Goal: Transaction & Acquisition: Purchase product/service

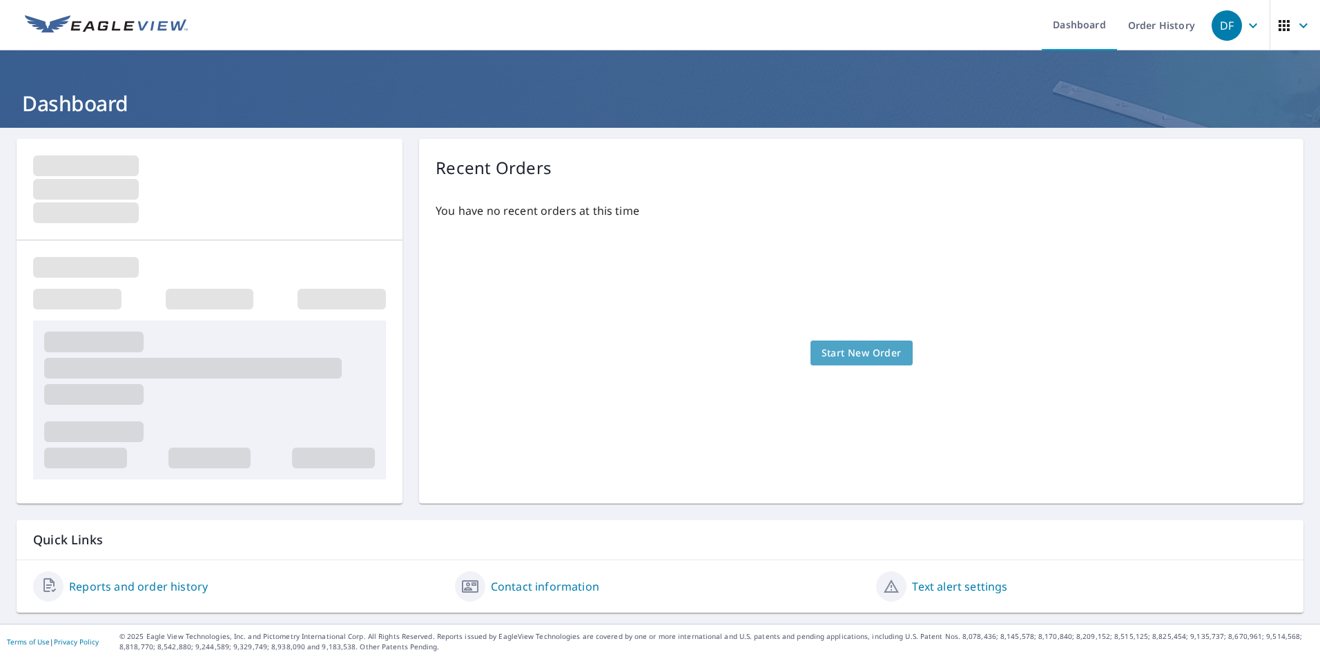
click at [877, 349] on span "Start New Order" at bounding box center [861, 352] width 80 height 17
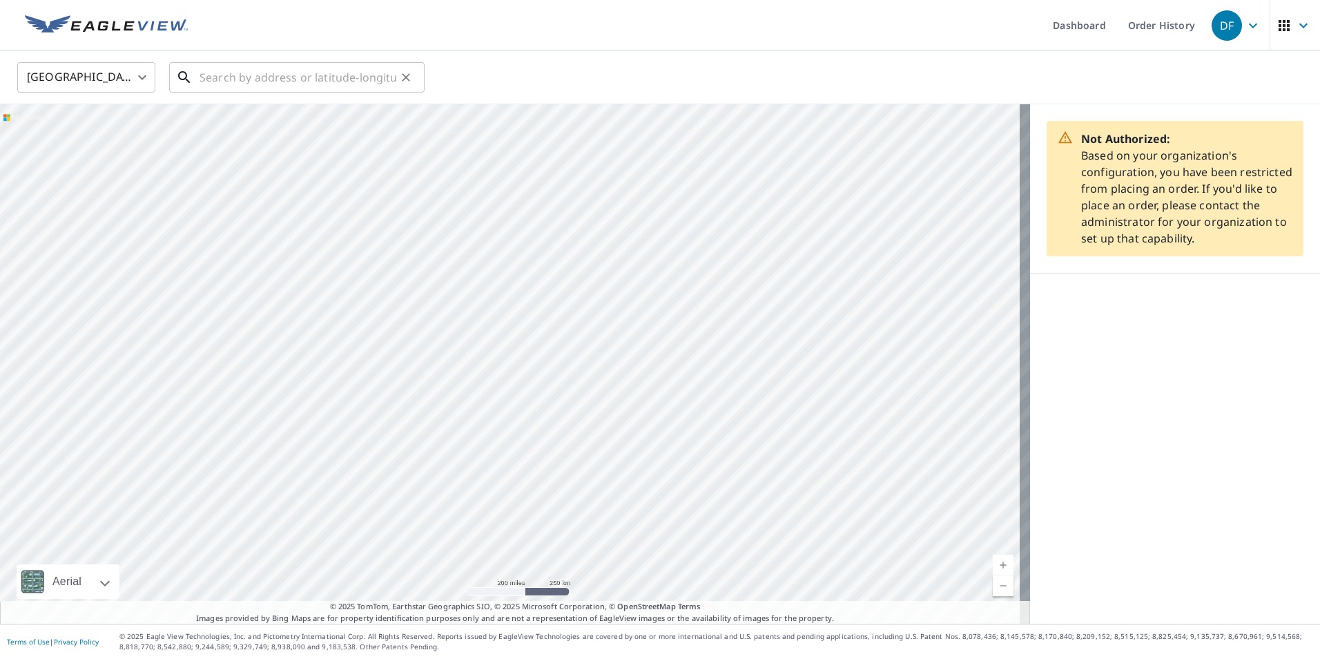
click at [226, 84] on input "text" at bounding box center [297, 77] width 197 height 39
paste input "[STREET_ADDRESS][PERSON_NAME]"
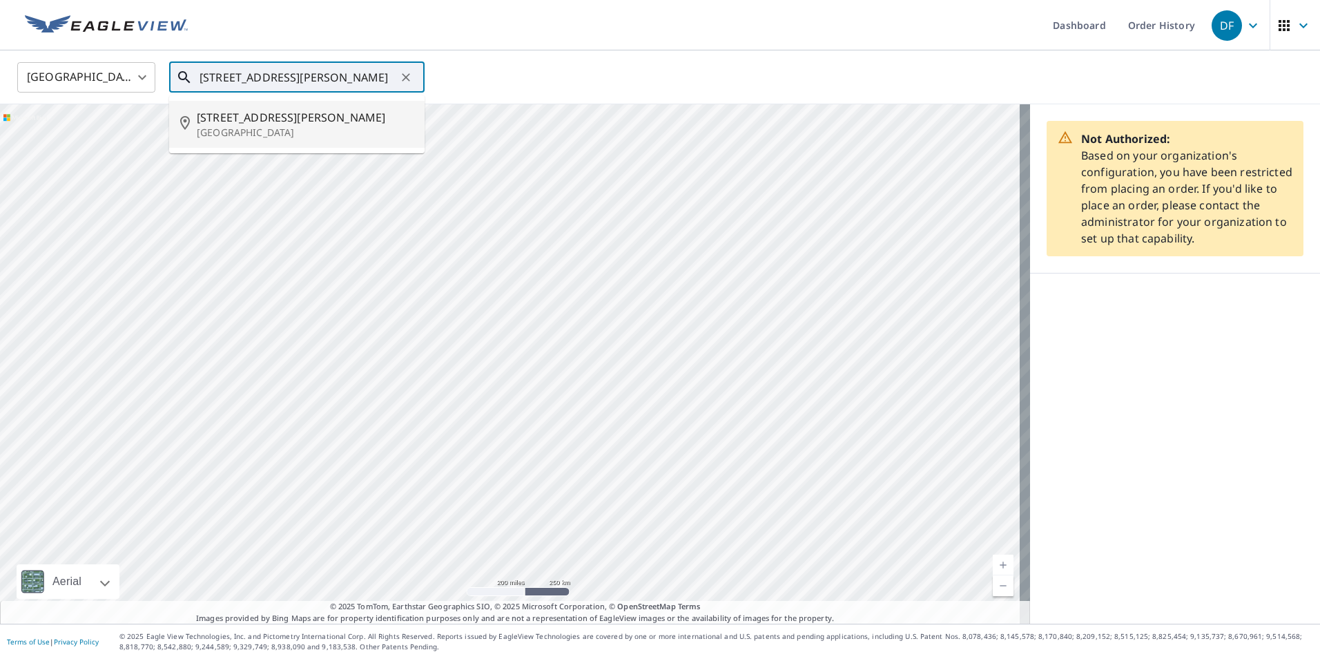
click at [273, 119] on span "[STREET_ADDRESS][PERSON_NAME]" at bounding box center [305, 117] width 217 height 17
type input "[STREET_ADDRESS][PERSON_NAME]"
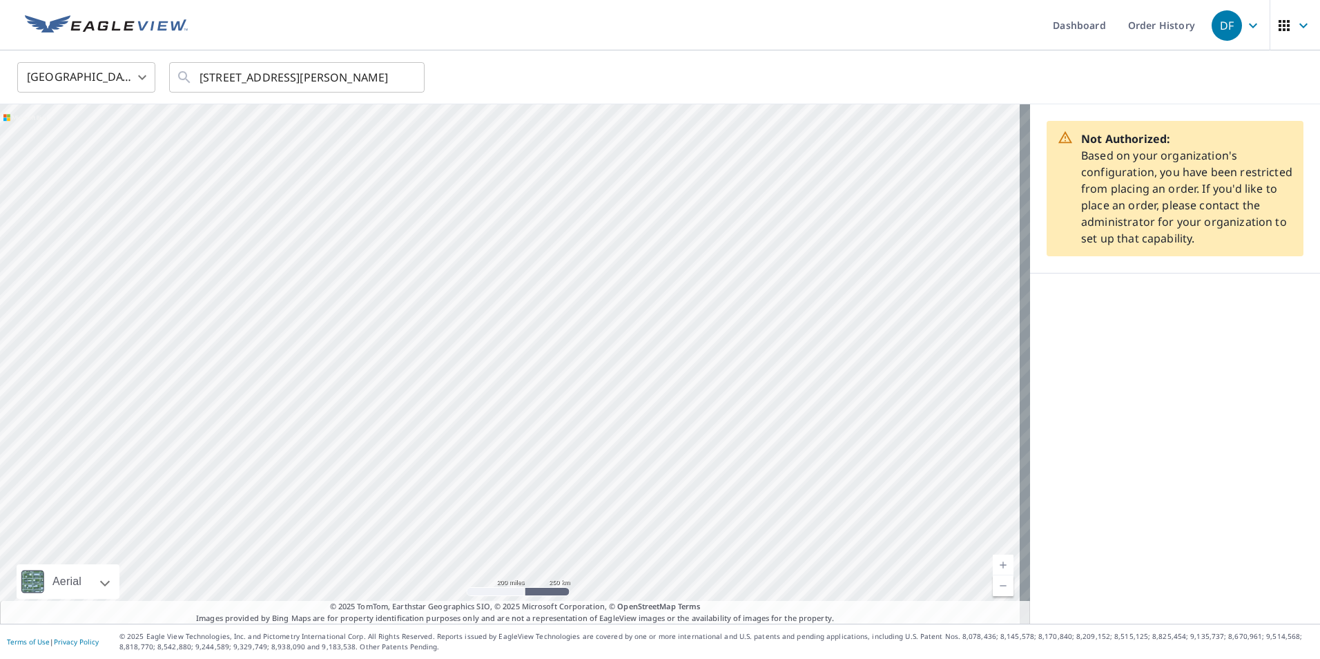
scroll to position [0, 0]
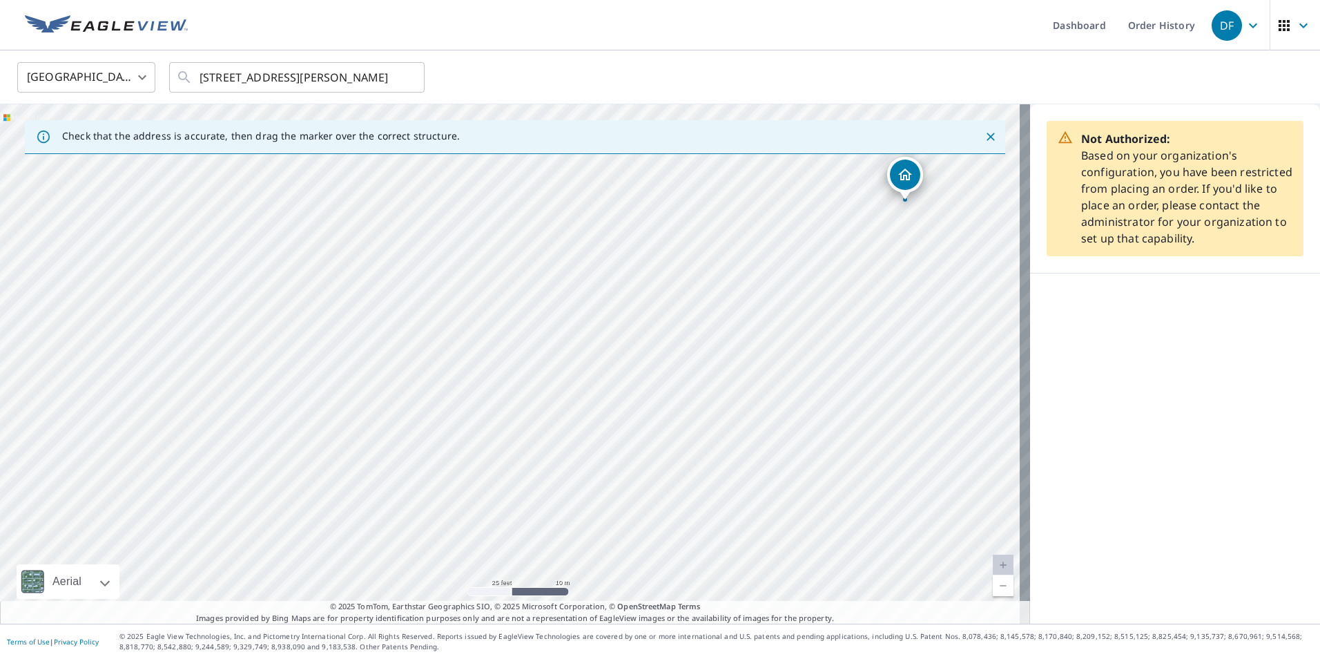
drag, startPoint x: 382, startPoint y: 413, endPoint x: 683, endPoint y: 275, distance: 331.1
click at [683, 275] on div "[STREET_ADDRESS][PERSON_NAME]" at bounding box center [515, 363] width 1030 height 519
click at [137, 13] on link at bounding box center [106, 25] width 179 height 50
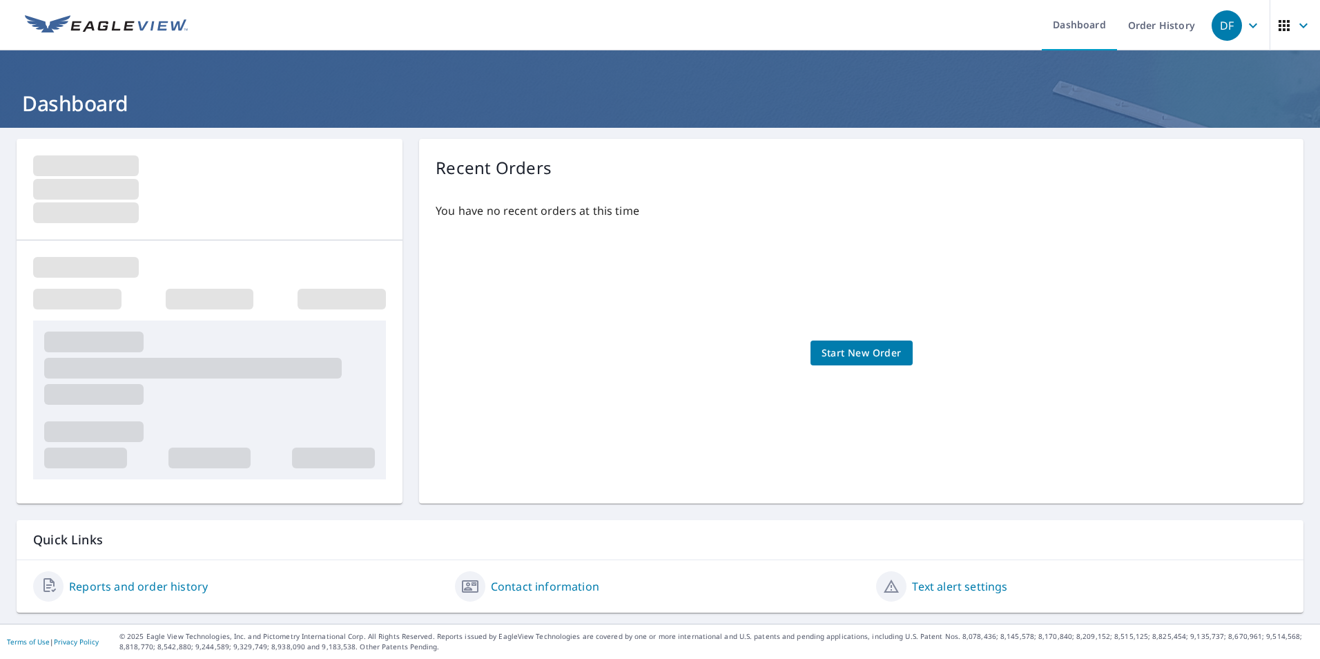
click at [1286, 35] on span "button" at bounding box center [1295, 25] width 39 height 33
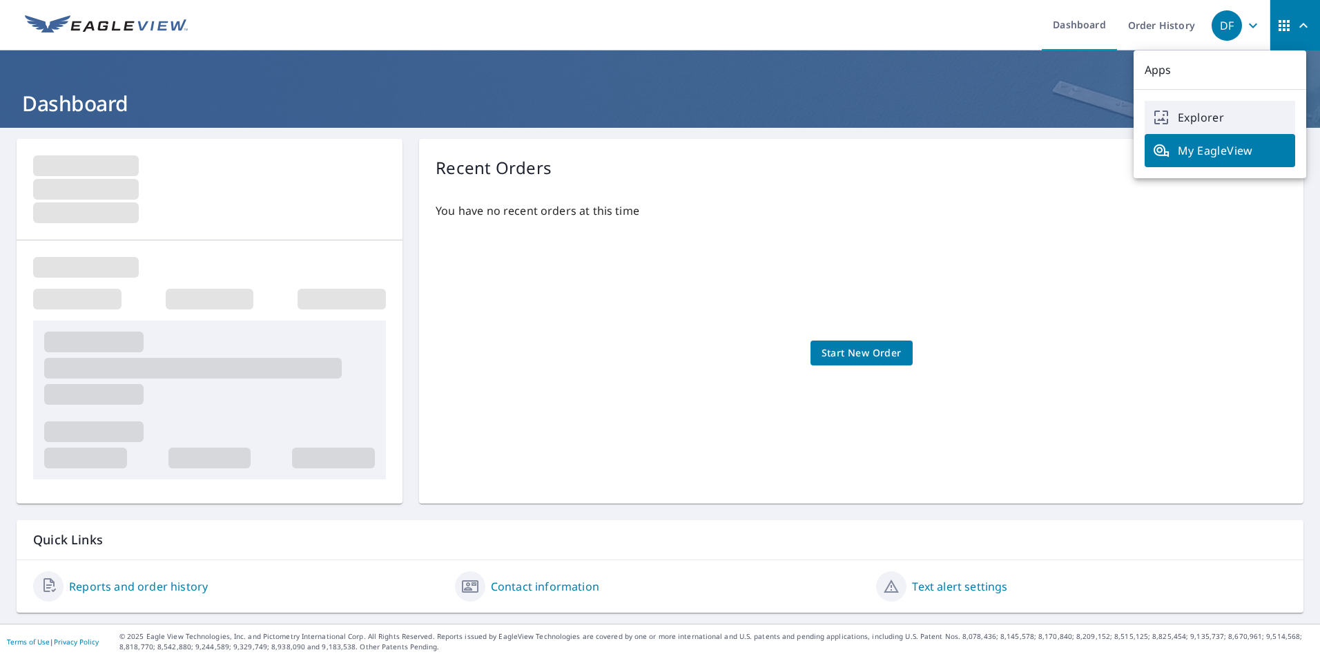
click at [1190, 118] on span "Explorer" at bounding box center [1220, 117] width 134 height 17
